Goal: Book appointment/travel/reservation

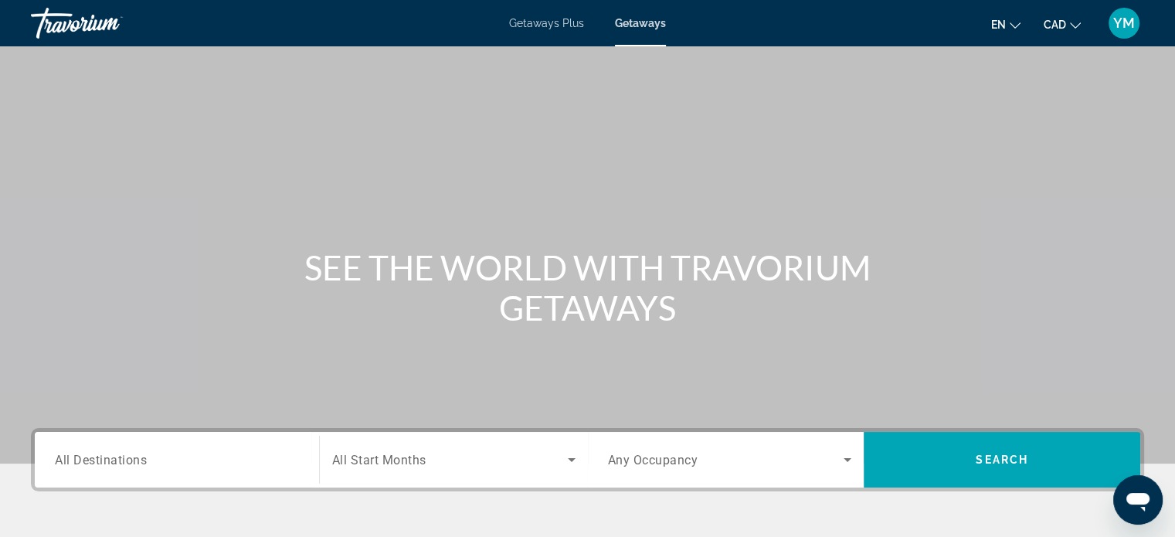
click at [89, 30] on div "Travorium" at bounding box center [108, 23] width 154 height 40
click at [553, 21] on span "Getaways Plus" at bounding box center [546, 23] width 75 height 12
click at [618, 22] on span "Getaways" at bounding box center [640, 23] width 50 height 12
click at [554, 32] on div "Getaways Plus Getaways en English Español Français Italiano Português русский C…" at bounding box center [587, 23] width 1175 height 40
click at [548, 15] on div "Getaways Plus Getaways en English Español Français Italiano Português русский C…" at bounding box center [587, 23] width 1175 height 40
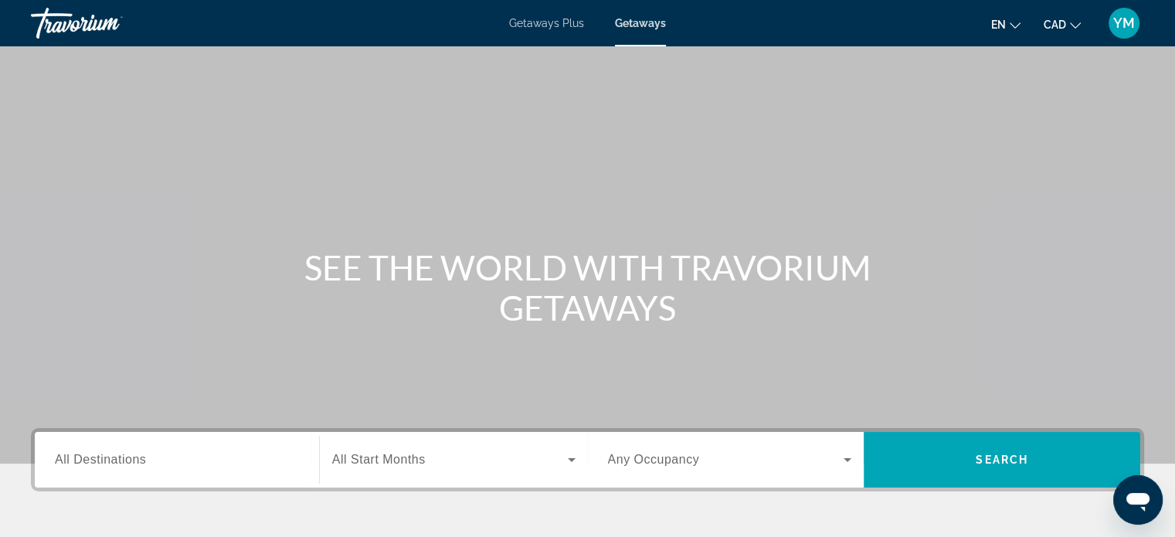
click at [548, 21] on span "Getaways Plus" at bounding box center [546, 23] width 75 height 12
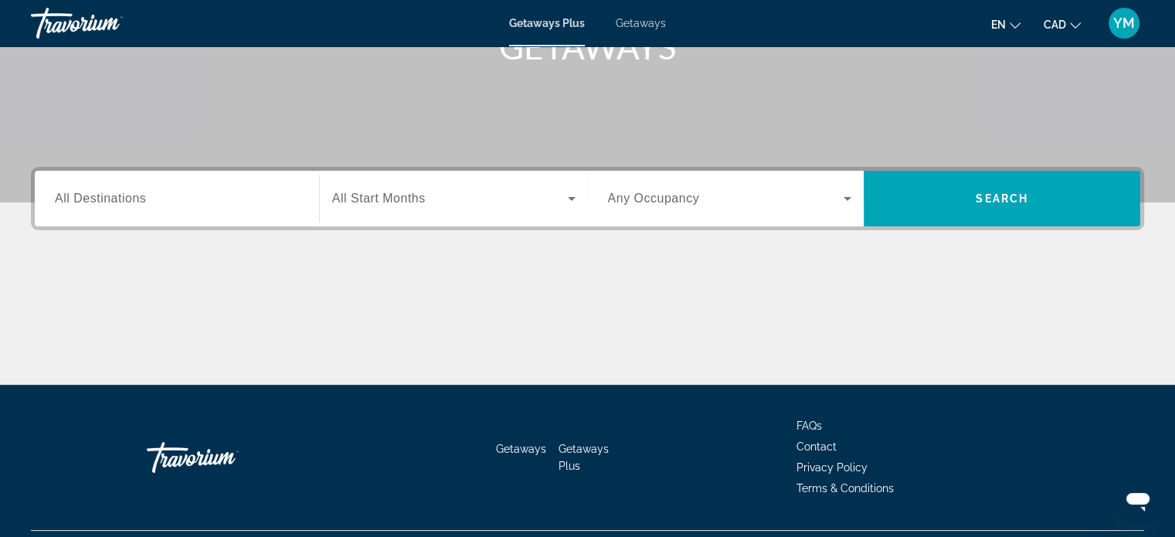
scroll to position [264, 0]
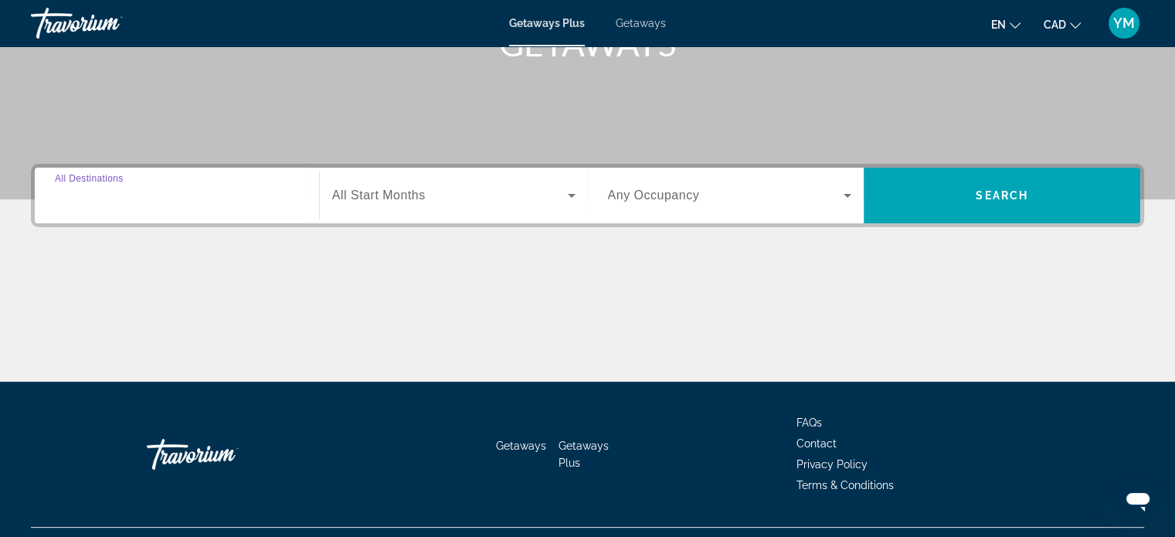
click at [233, 200] on input "Destination All Destinations" at bounding box center [177, 196] width 244 height 19
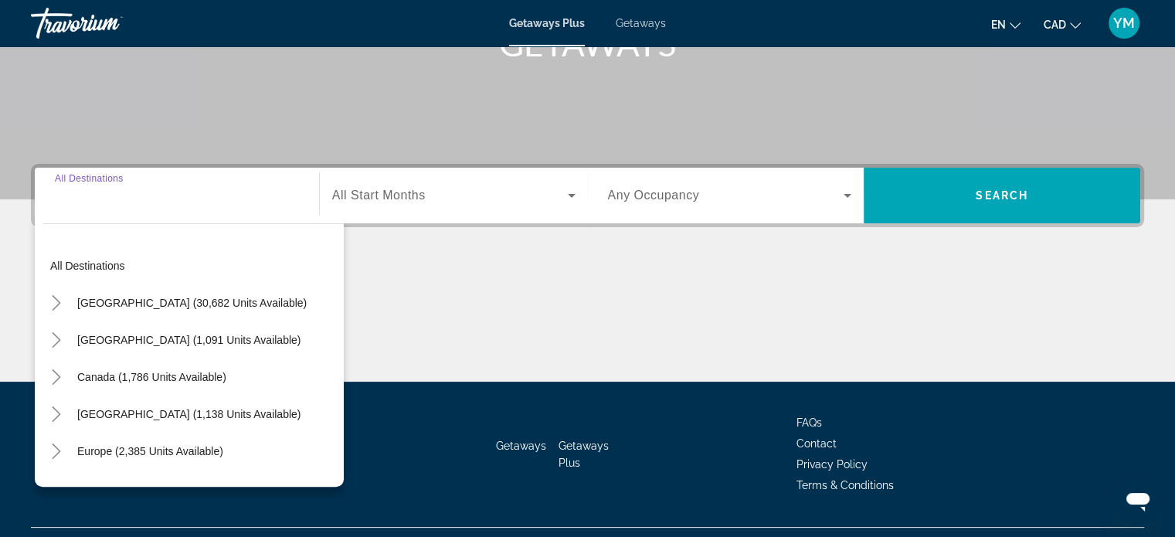
scroll to position [297, 0]
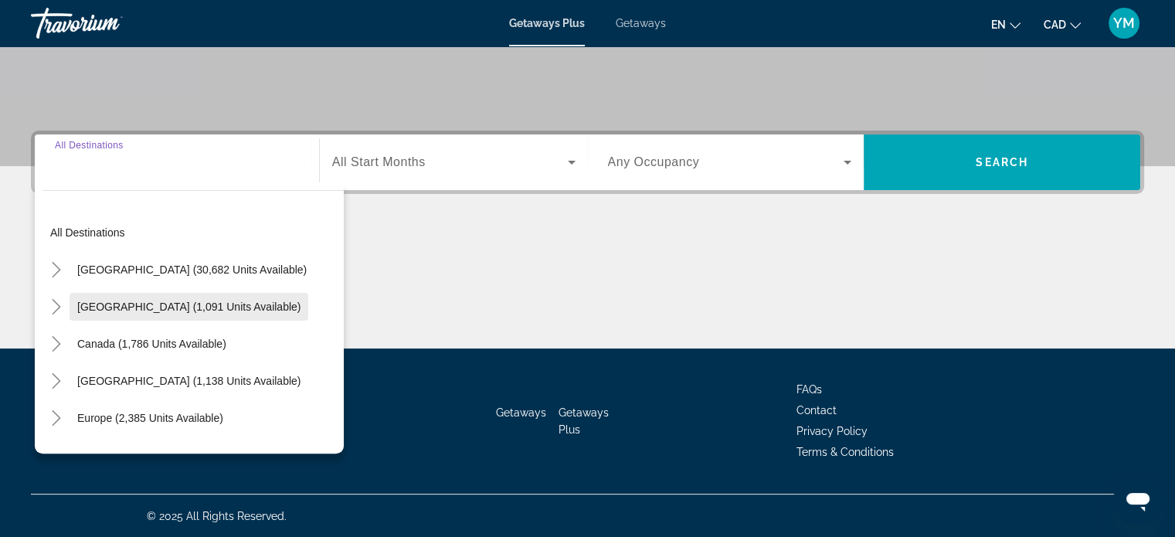
click at [224, 310] on span "Search widget" at bounding box center [188, 306] width 239 height 37
type input "**********"
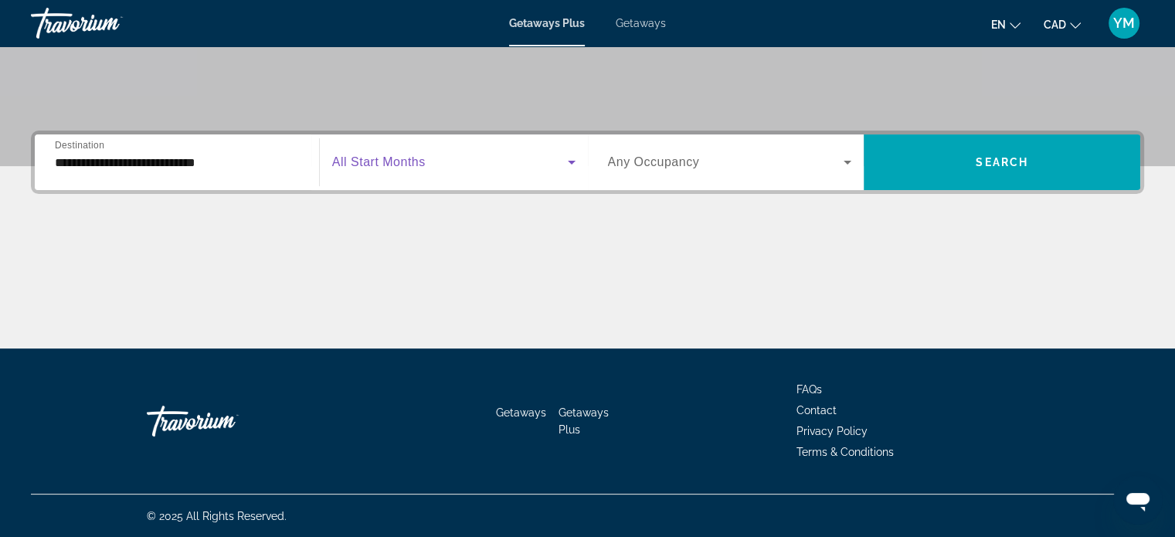
click at [562, 166] on icon "Search widget" at bounding box center [571, 162] width 19 height 19
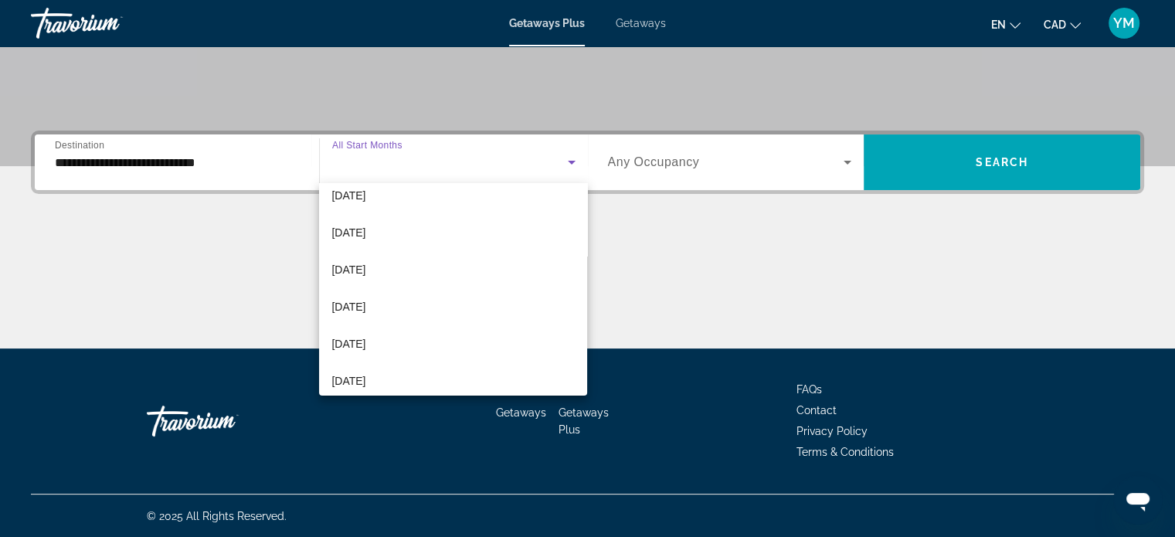
scroll to position [135, 0]
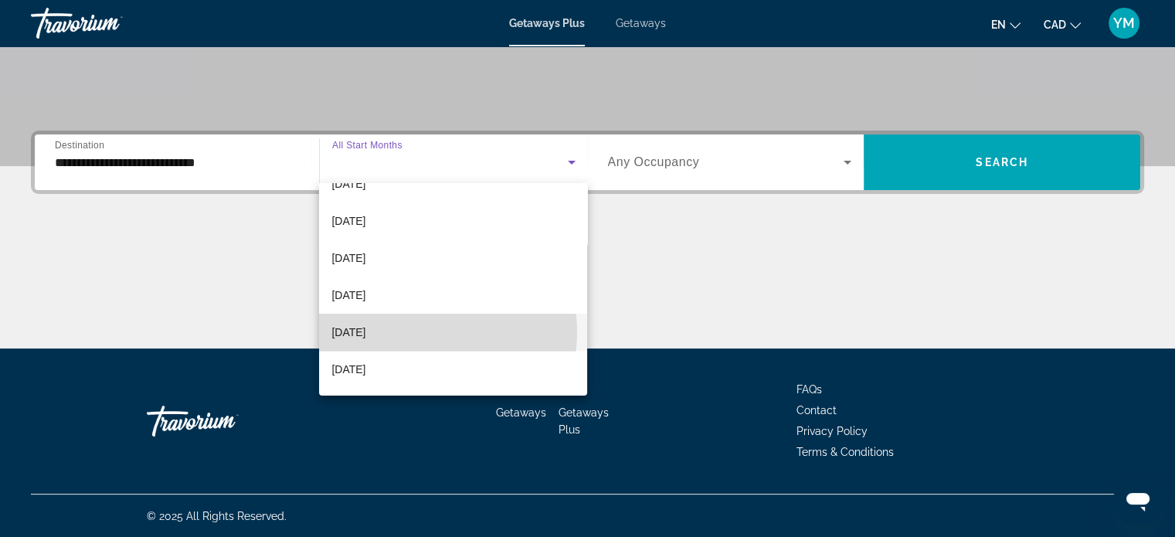
click at [414, 331] on mat-option "[DATE]" at bounding box center [453, 332] width 268 height 37
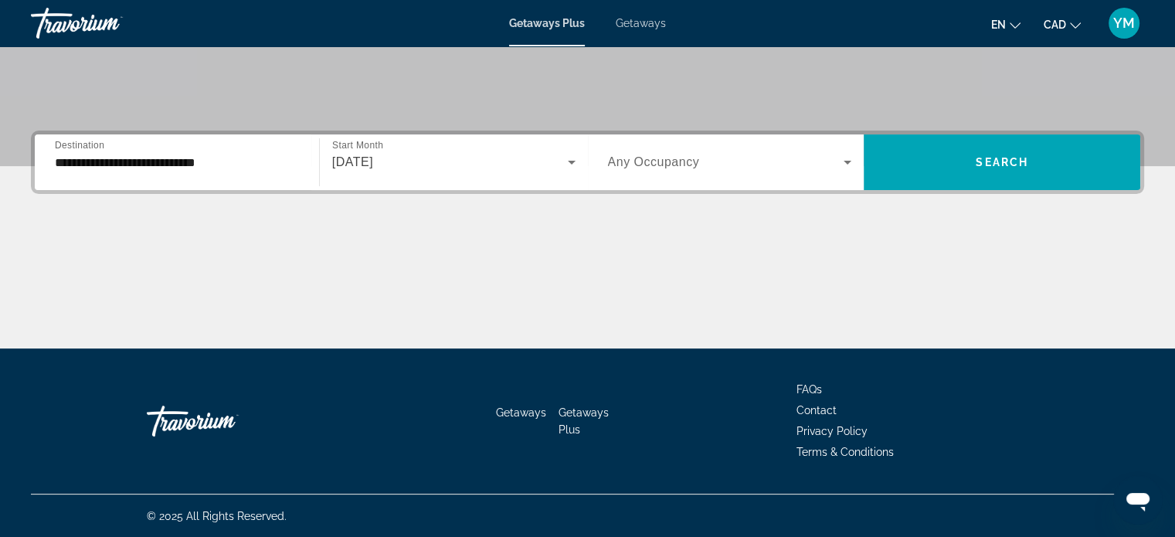
click at [669, 159] on span "Any Occupancy" at bounding box center [654, 161] width 92 height 13
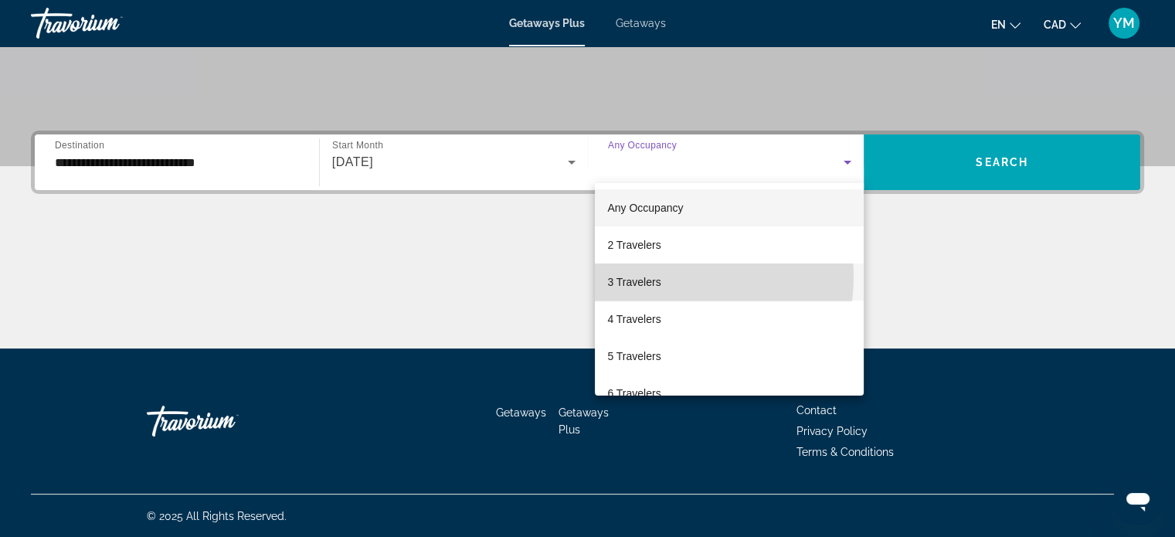
click at [669, 276] on mat-option "3 Travelers" at bounding box center [729, 281] width 269 height 37
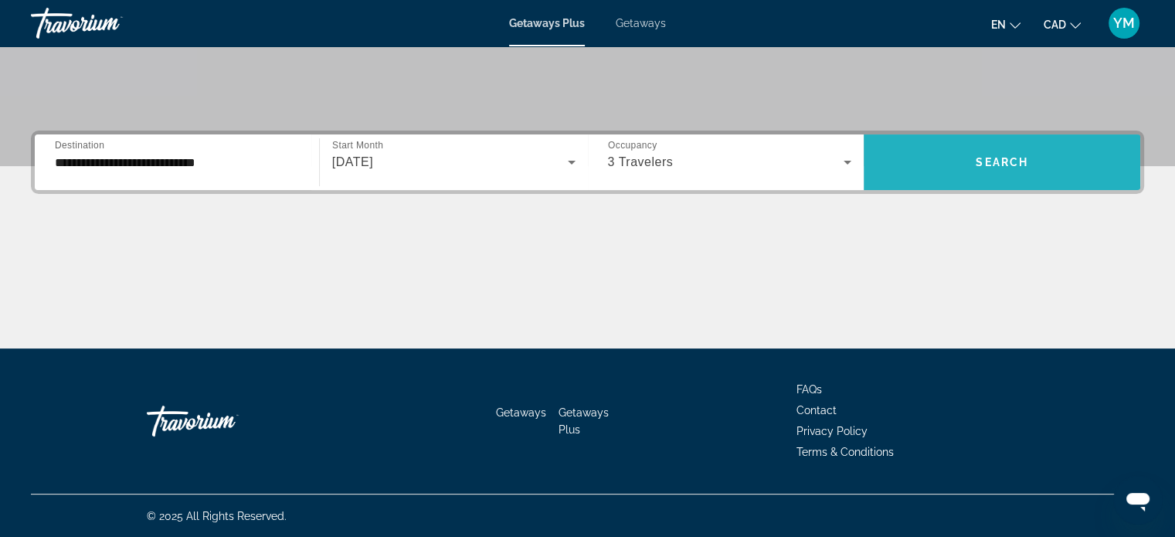
click at [990, 166] on span "Search" at bounding box center [1001, 162] width 53 height 12
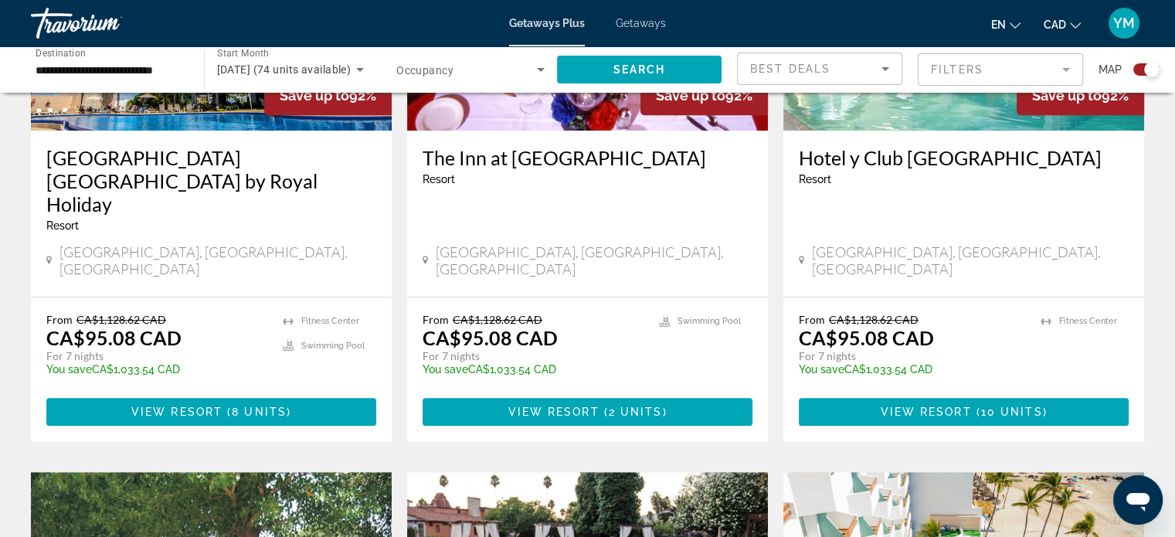
scroll to position [746, 0]
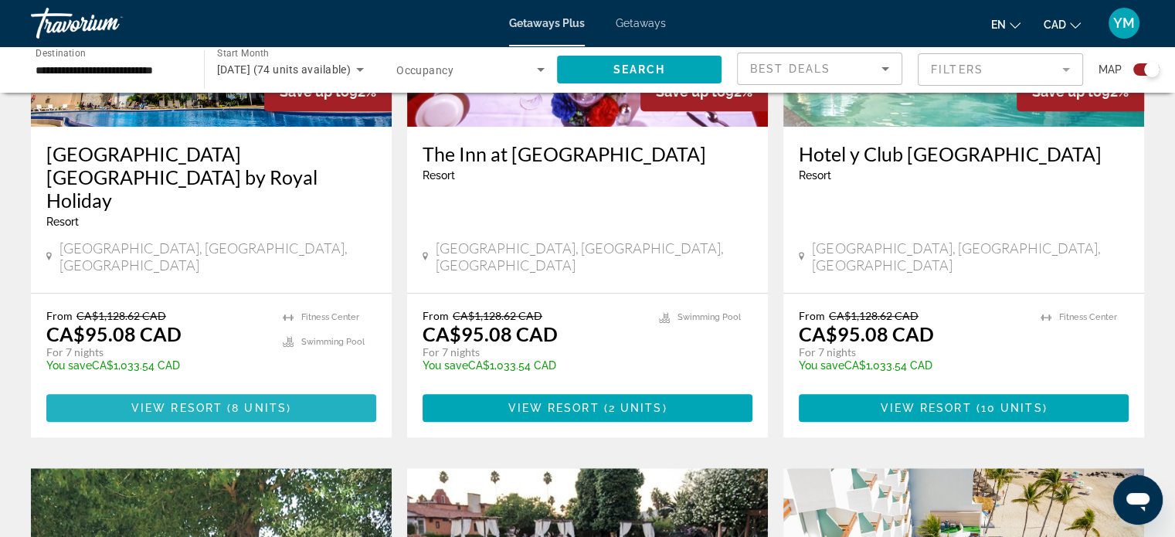
click at [197, 402] on span "View Resort" at bounding box center [176, 408] width 91 height 12
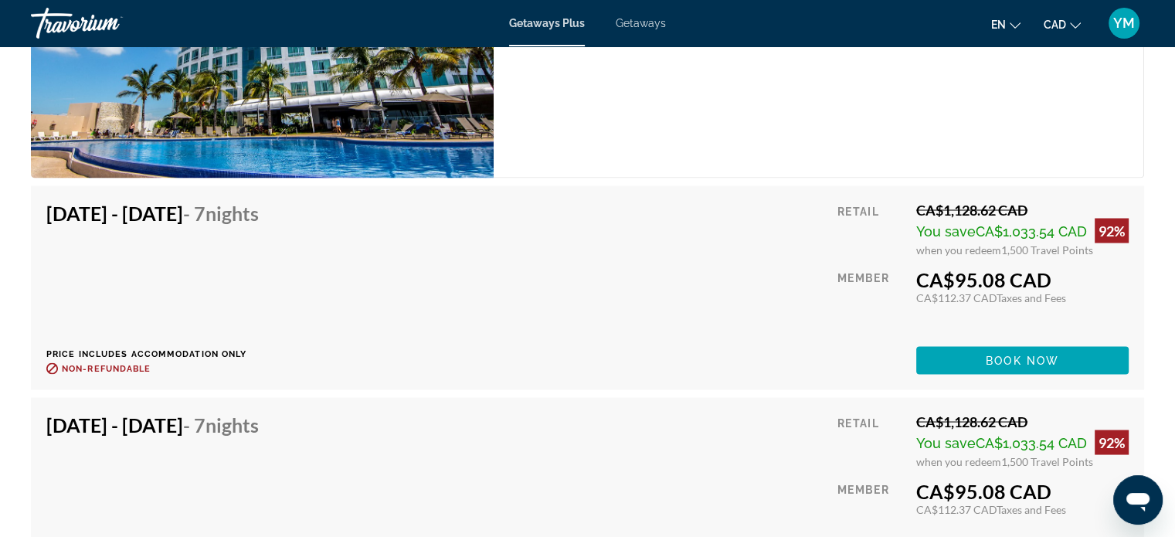
scroll to position [2814, 0]
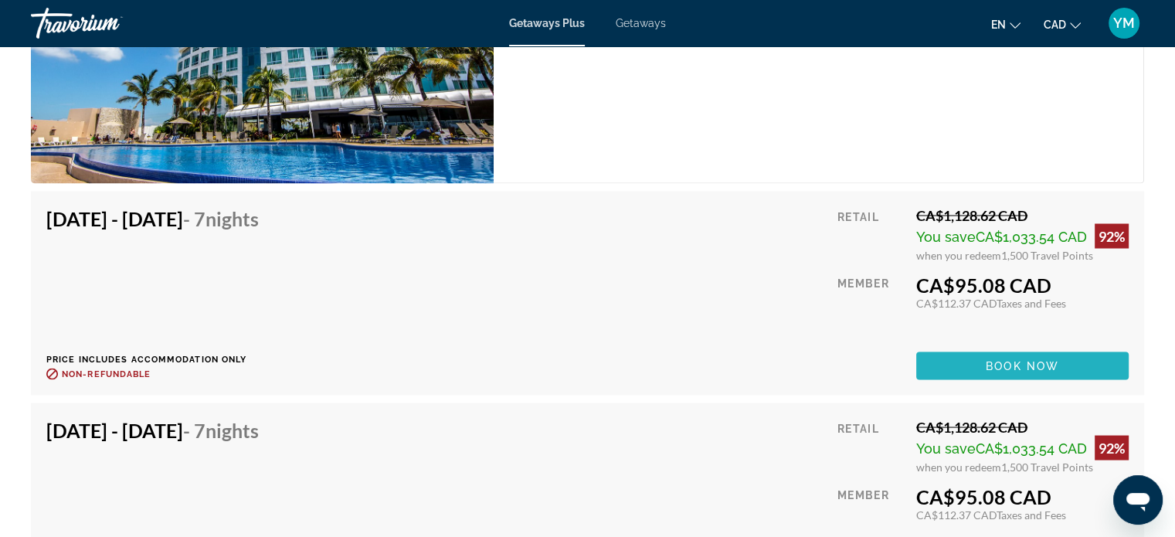
click at [992, 373] on span "Main content" at bounding box center [1022, 365] width 212 height 37
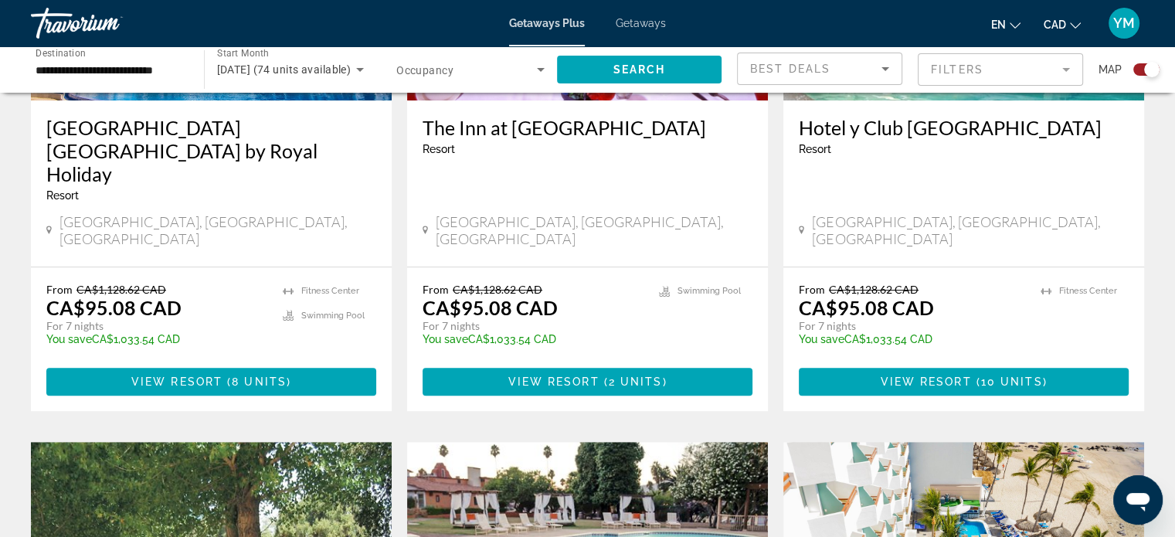
scroll to position [790, 0]
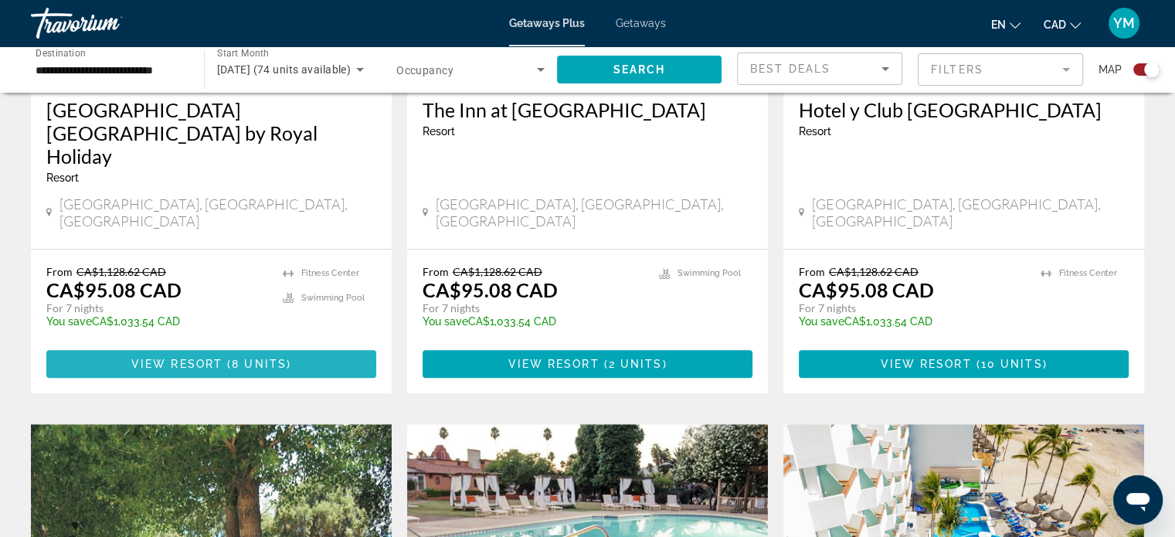
click at [178, 345] on span "Main content" at bounding box center [211, 363] width 330 height 37
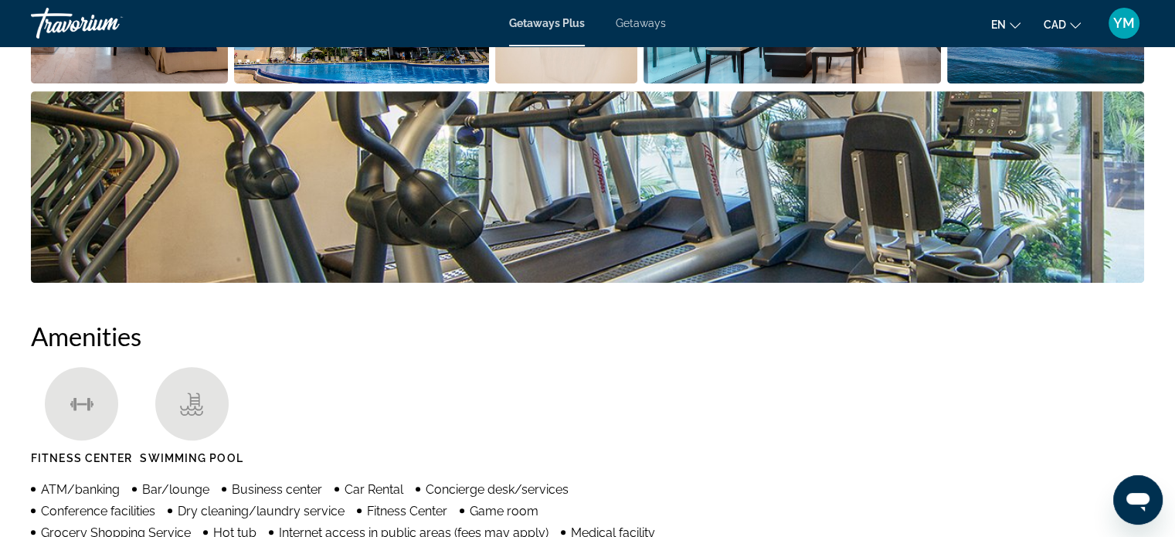
scroll to position [883, 0]
